Goal: Task Accomplishment & Management: Manage account settings

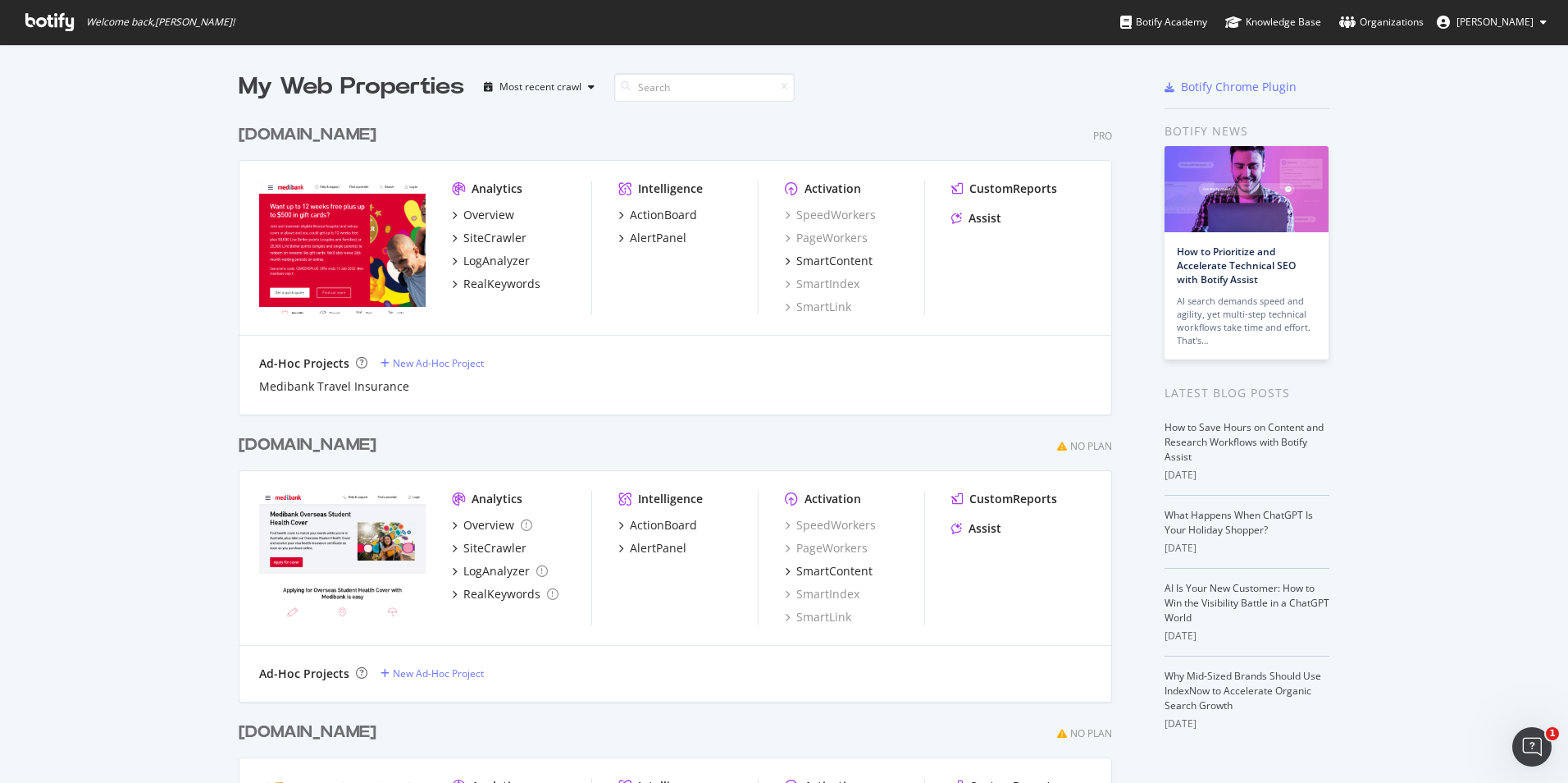
click at [1477, 12] on button "[PERSON_NAME]" at bounding box center [1492, 23] width 136 height 26
click at [1473, 192] on link "Log Out" at bounding box center [1480, 202] width 157 height 25
